Goal: Task Accomplishment & Management: Manage account settings

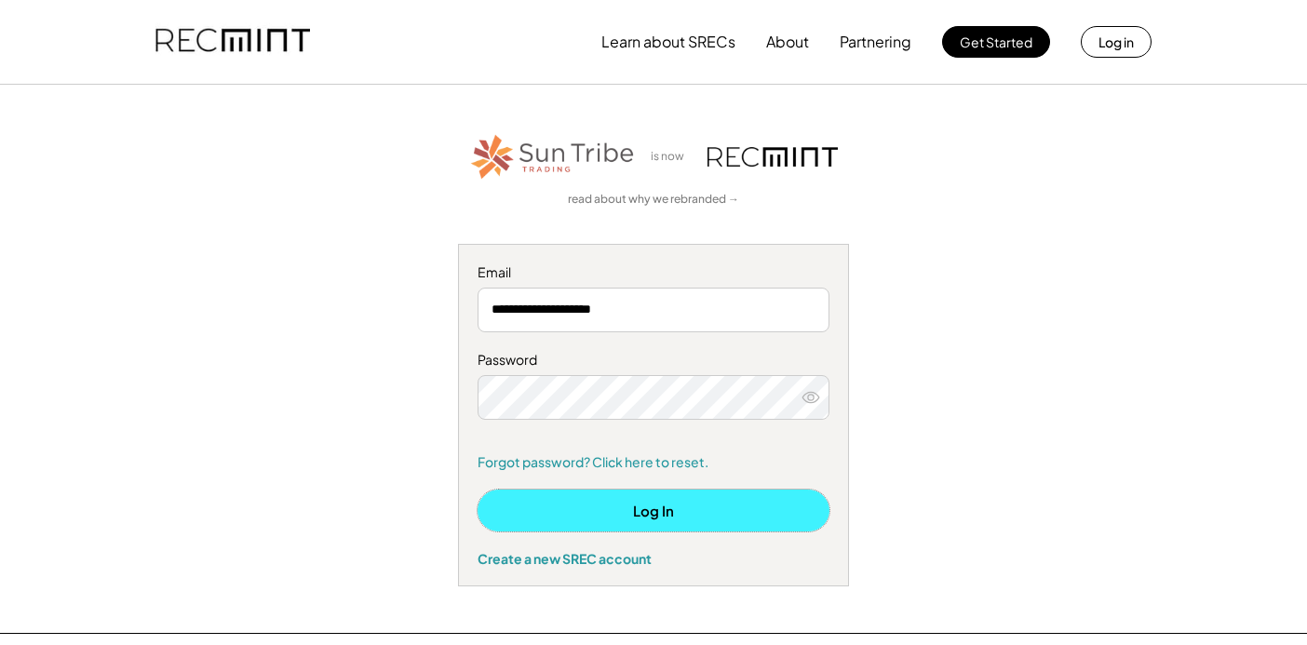
click at [598, 512] on button "Log In" at bounding box center [654, 511] width 352 height 42
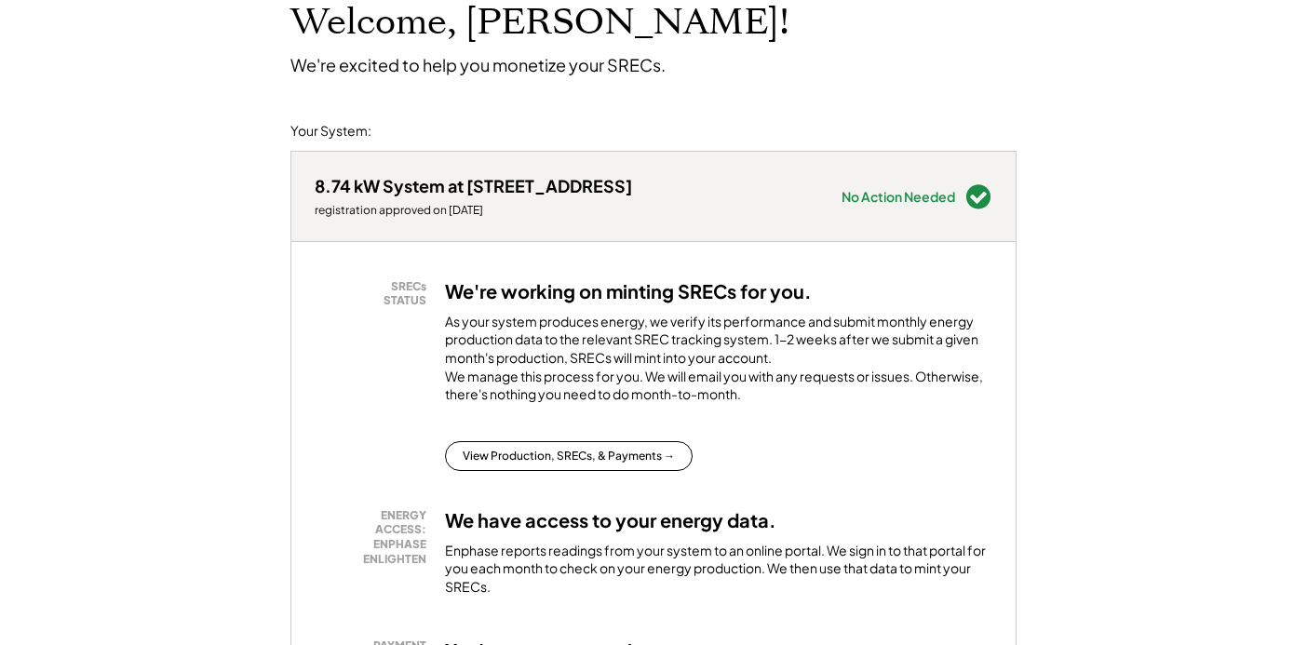
scroll to position [131, 0]
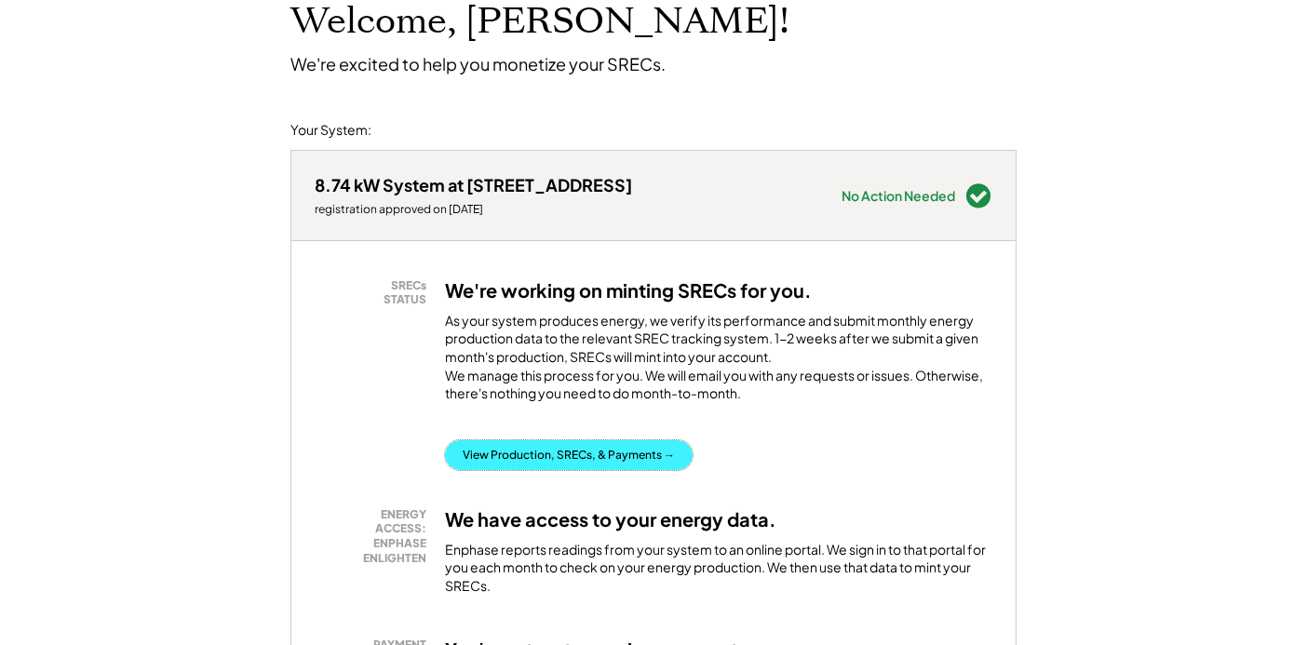
click at [642, 467] on button "View Production, SRECs, & Payments →" at bounding box center [569, 455] width 248 height 30
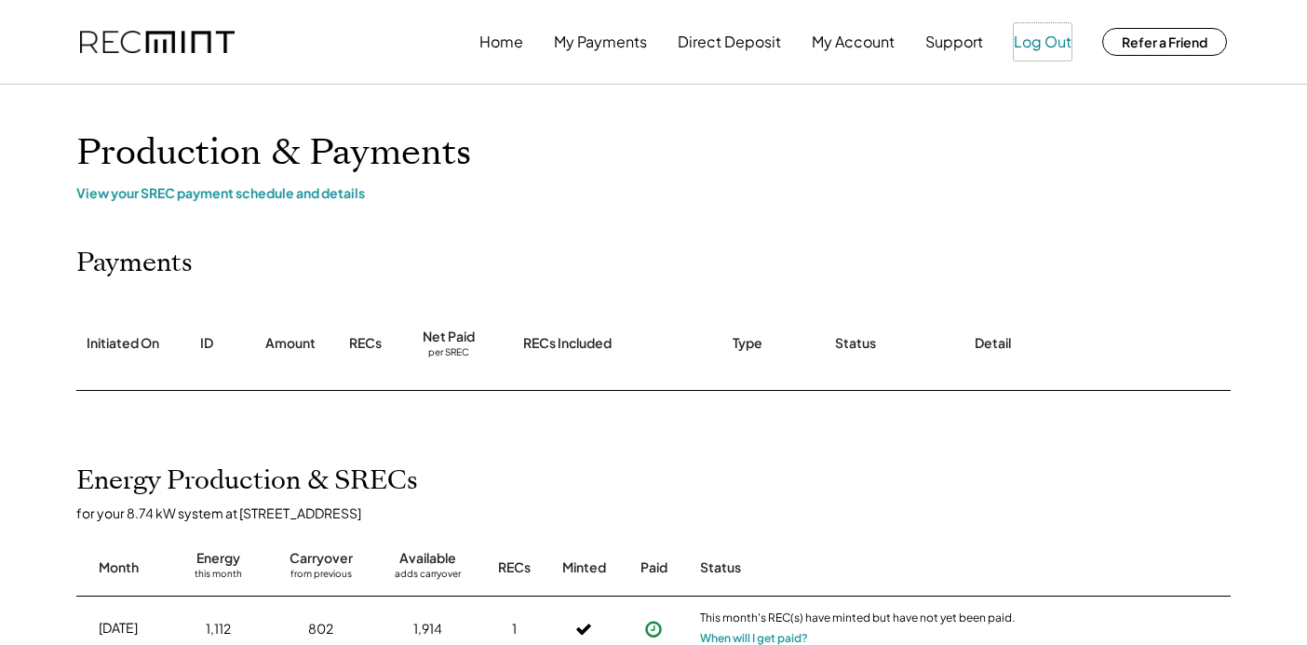
click at [1047, 41] on button "Log Out" at bounding box center [1043, 41] width 58 height 37
